Goal: Task Accomplishment & Management: Use online tool/utility

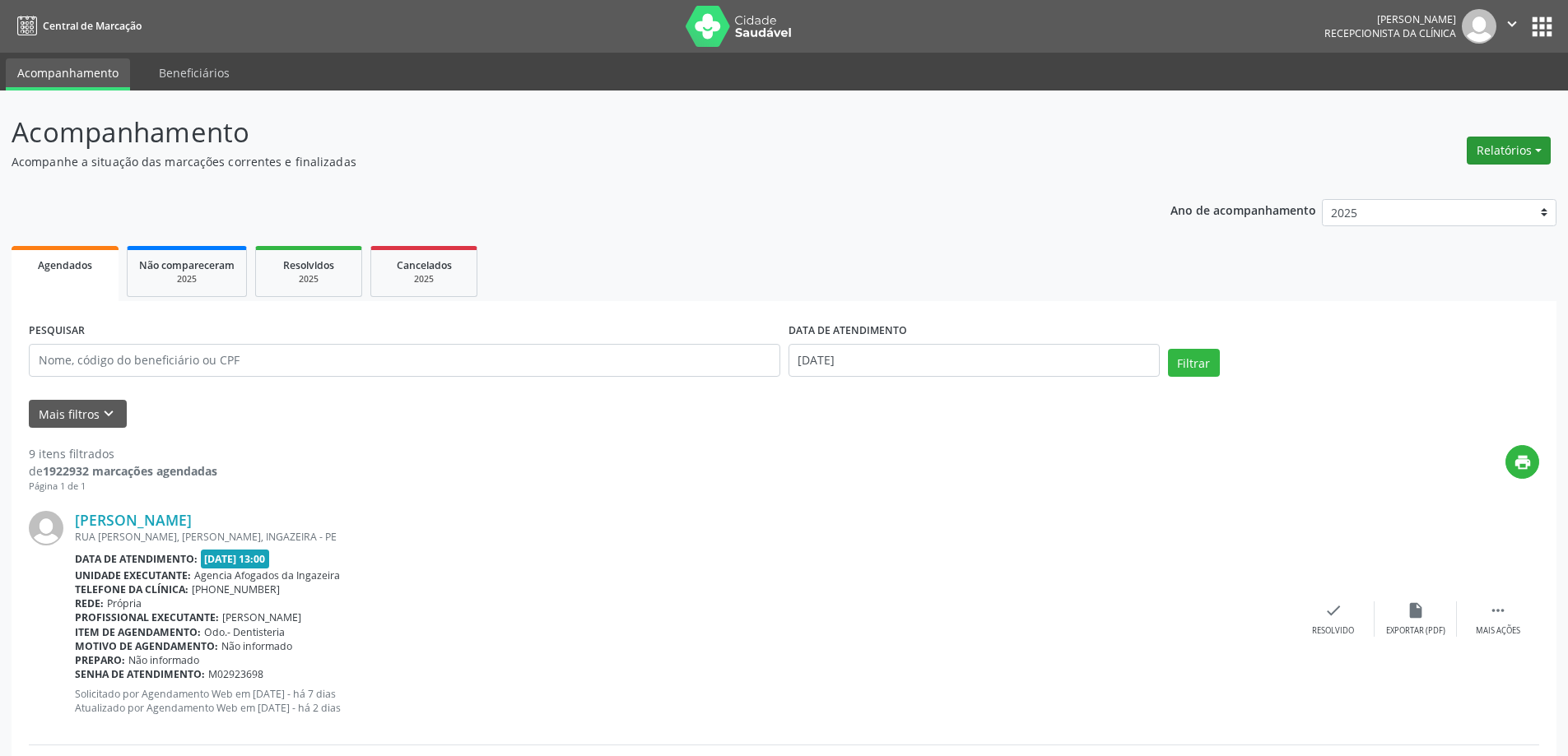
click at [1506, 156] on button "Relatórios" at bounding box center [1509, 150] width 84 height 28
click at [1438, 191] on link "Agendamentos" at bounding box center [1463, 185] width 177 height 23
select select "8"
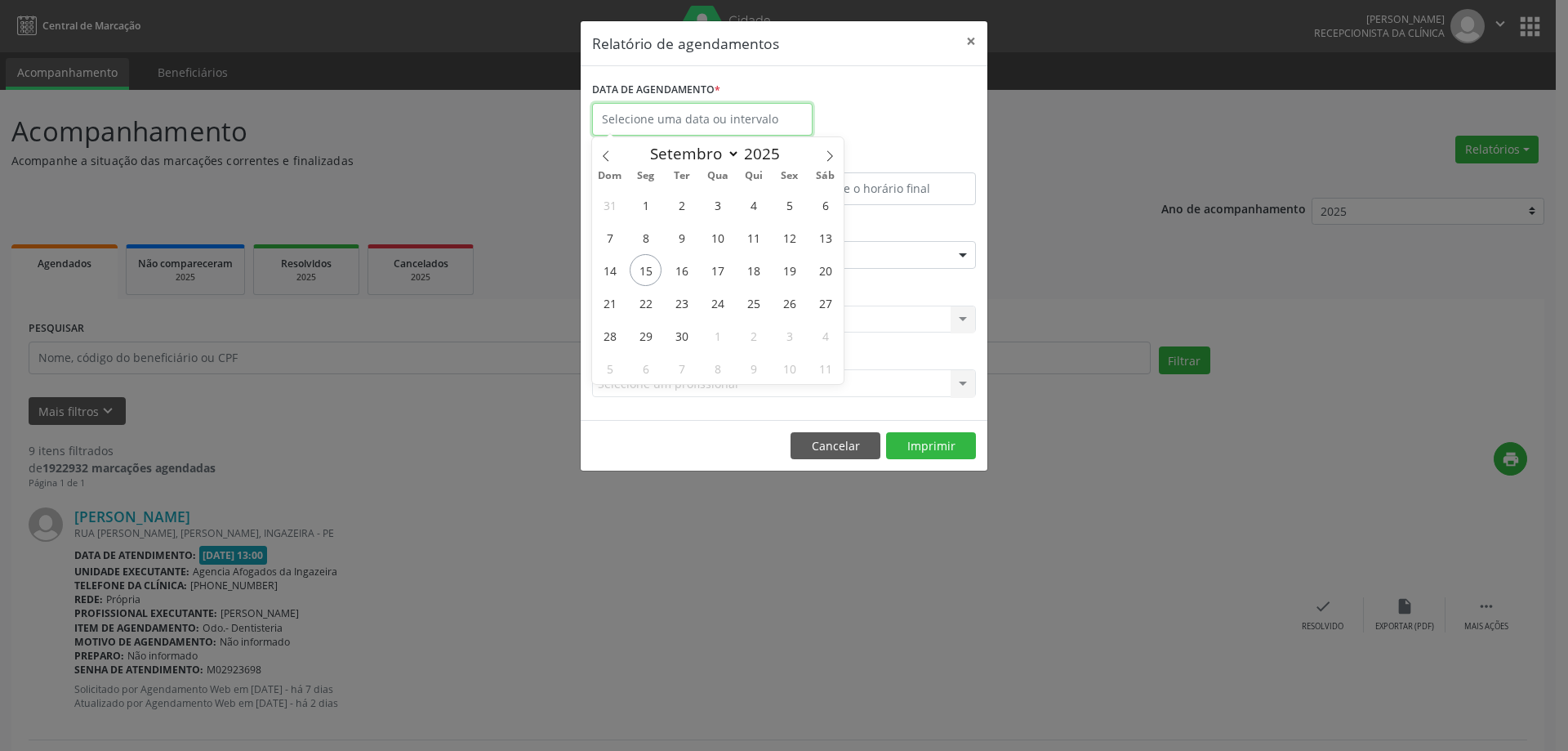
click at [692, 115] on input "text" at bounding box center [702, 120] width 220 height 33
click at [651, 265] on span "15" at bounding box center [646, 270] width 32 height 32
type input "[DATE]"
click at [651, 265] on span "15" at bounding box center [646, 270] width 32 height 32
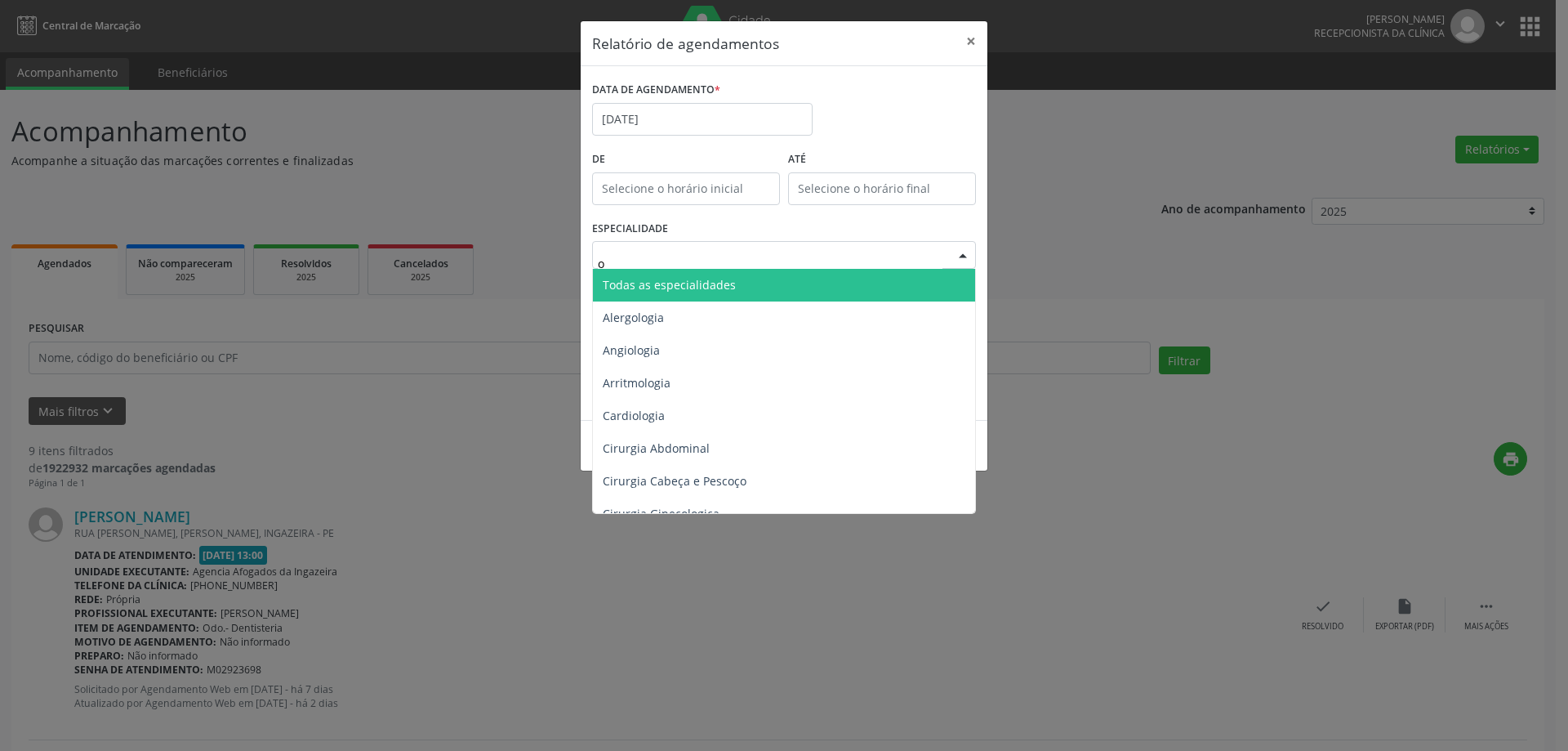
type input "od"
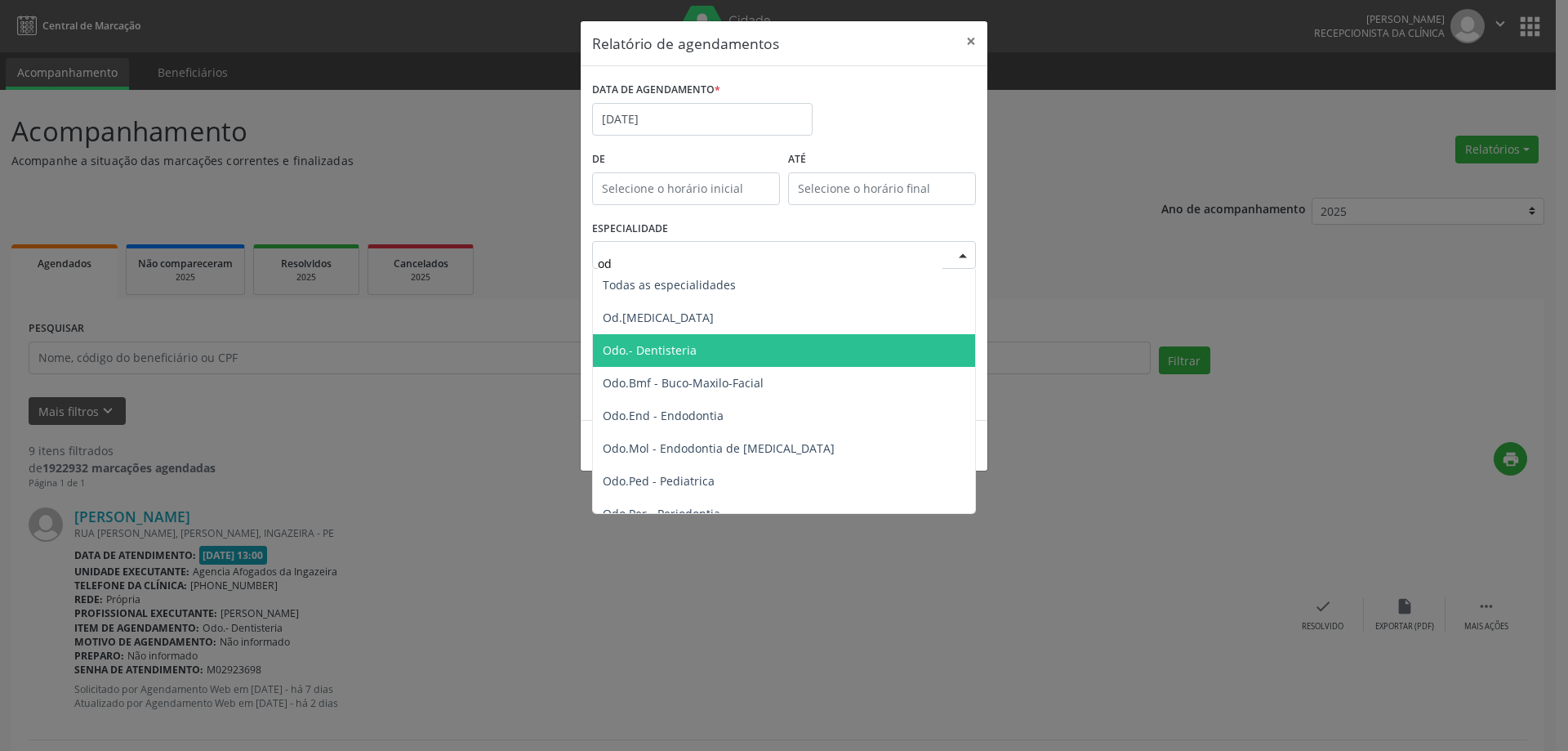
click at [669, 352] on span "Odo.- Dentisteria" at bounding box center [649, 350] width 94 height 16
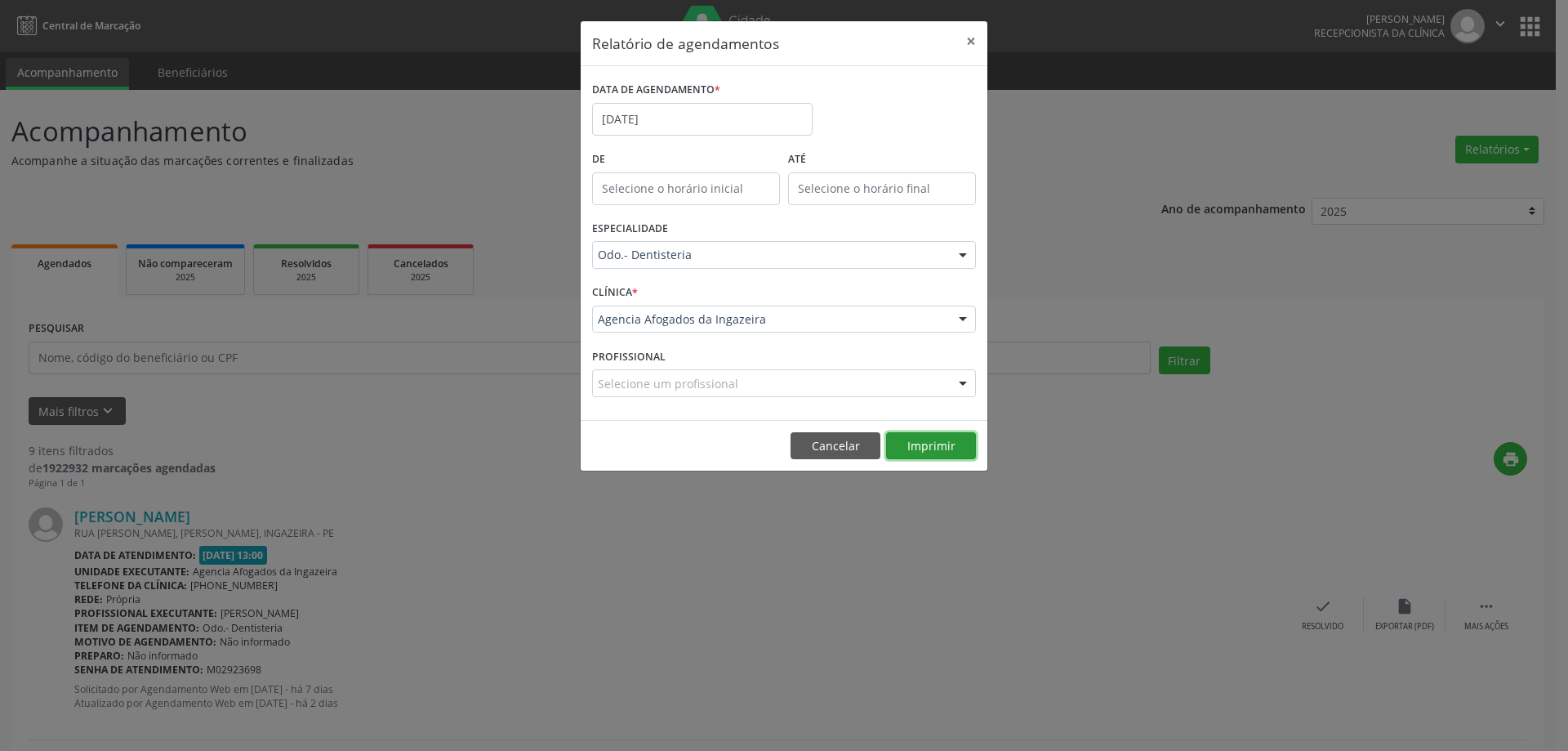
click at [928, 455] on button "Imprimir" at bounding box center [931, 446] width 90 height 28
